Goal: Information Seeking & Learning: Find contact information

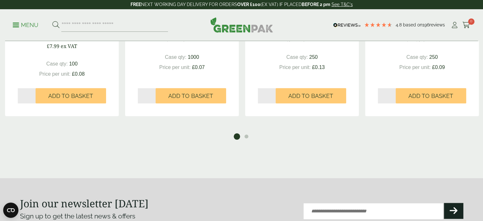
scroll to position [825, 0]
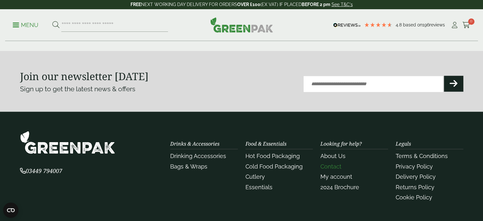
click at [337, 165] on link "Contact" at bounding box center [330, 166] width 21 height 7
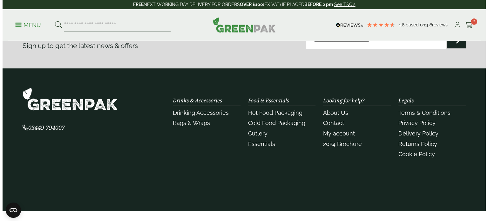
scroll to position [400, 0]
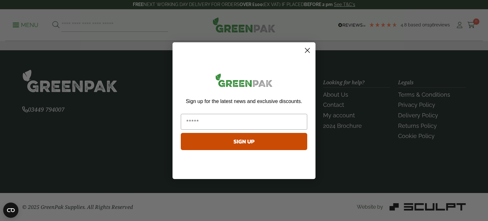
click at [307, 52] on circle "Close dialog" at bounding box center [307, 50] width 10 height 10
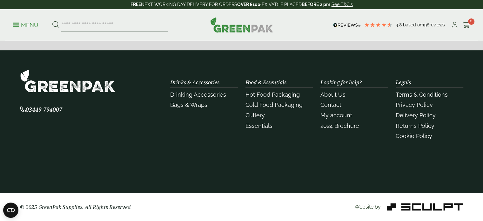
click at [30, 26] on p "Menu" at bounding box center [26, 25] width 26 height 8
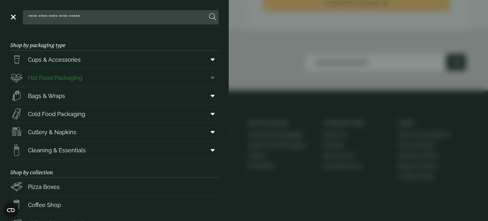
click at [147, 81] on link "Hot Food Packaging" at bounding box center [114, 78] width 208 height 18
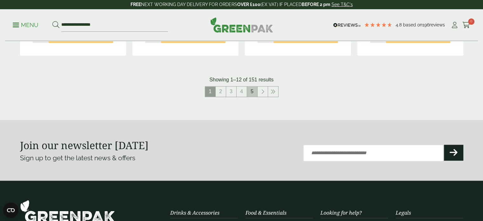
scroll to position [825, 0]
